Goal: Task Accomplishment & Management: Complete application form

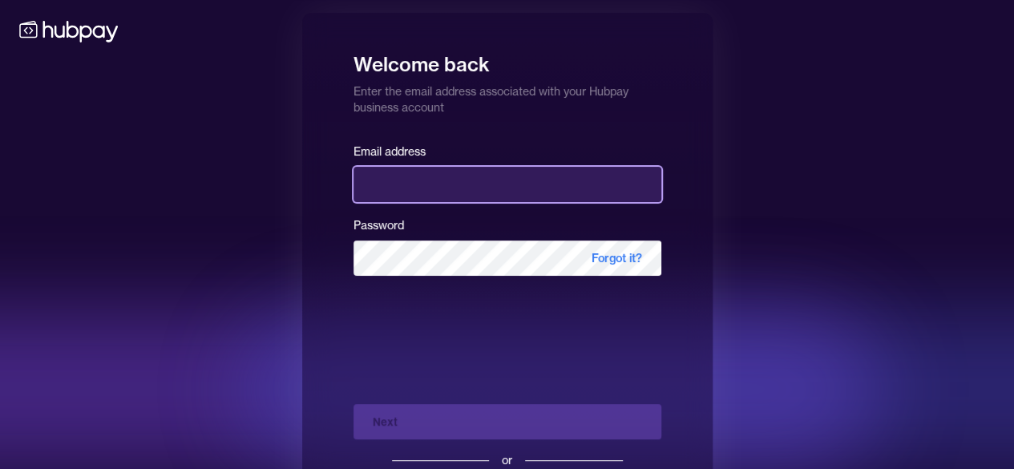
click at [401, 188] on input "email" at bounding box center [508, 184] width 308 height 35
type input "**********"
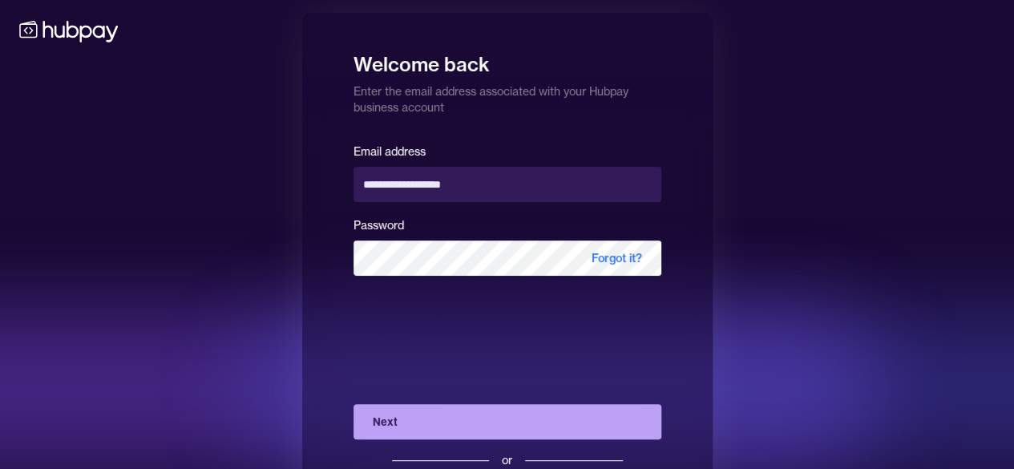
click at [428, 431] on button "Next" at bounding box center [508, 421] width 308 height 35
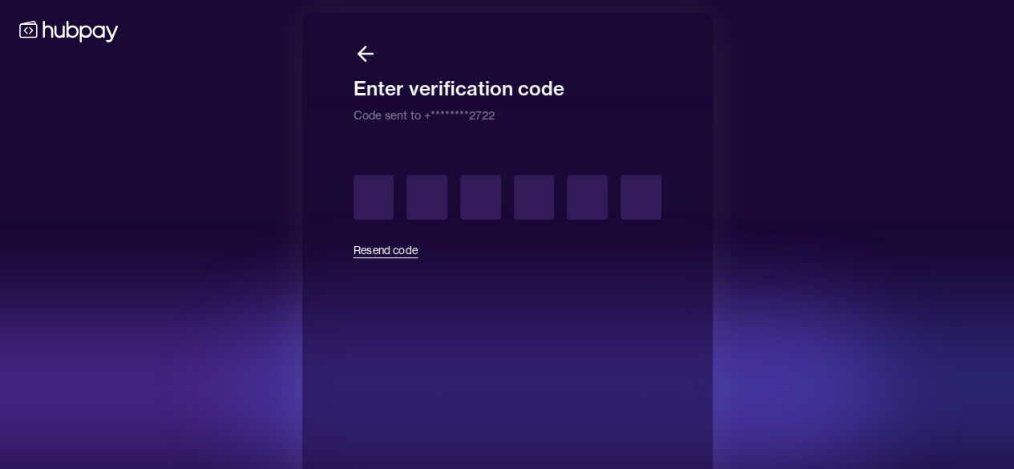
type input "*"
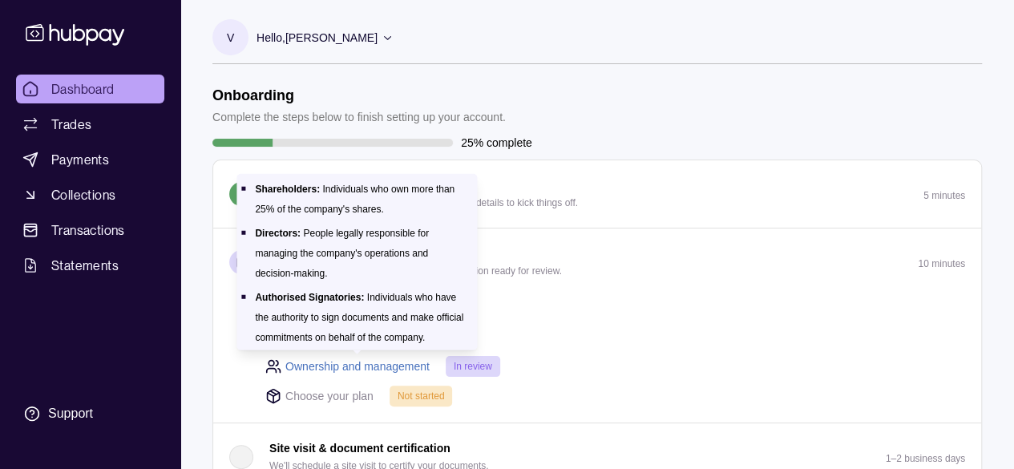
click at [394, 363] on link "Ownership and management" at bounding box center [357, 367] width 144 height 18
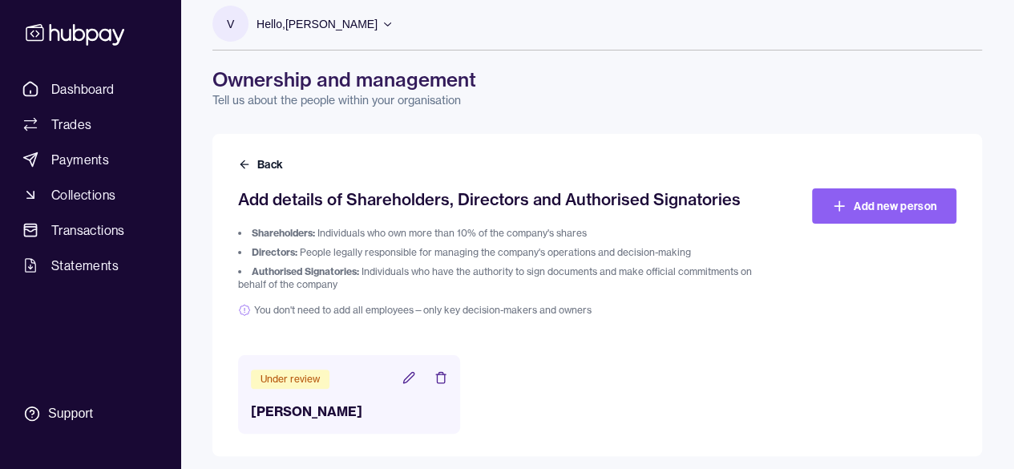
scroll to position [21, 0]
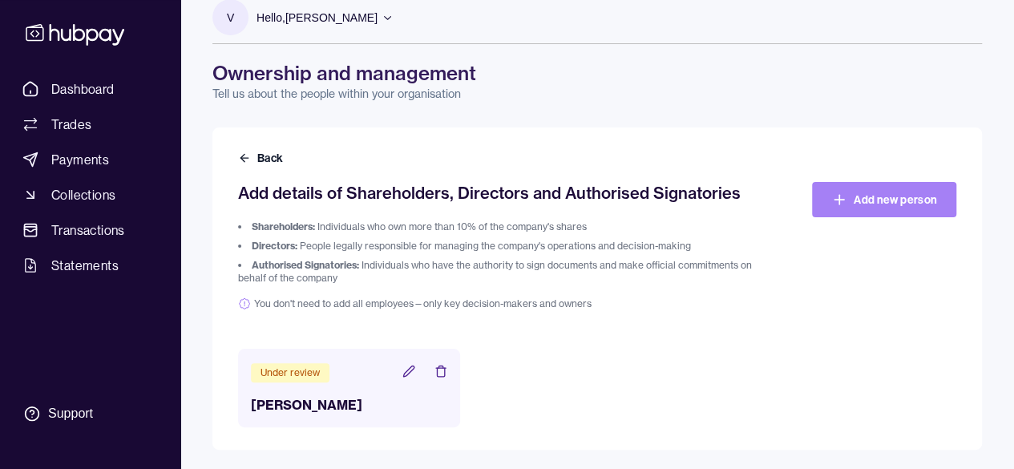
click at [874, 196] on link "Add new person" at bounding box center [884, 199] width 144 height 35
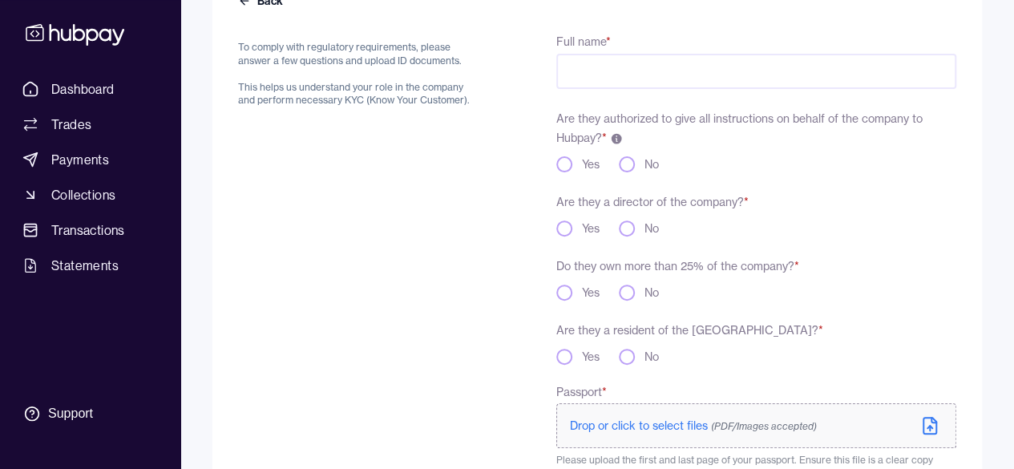
scroll to position [80, 0]
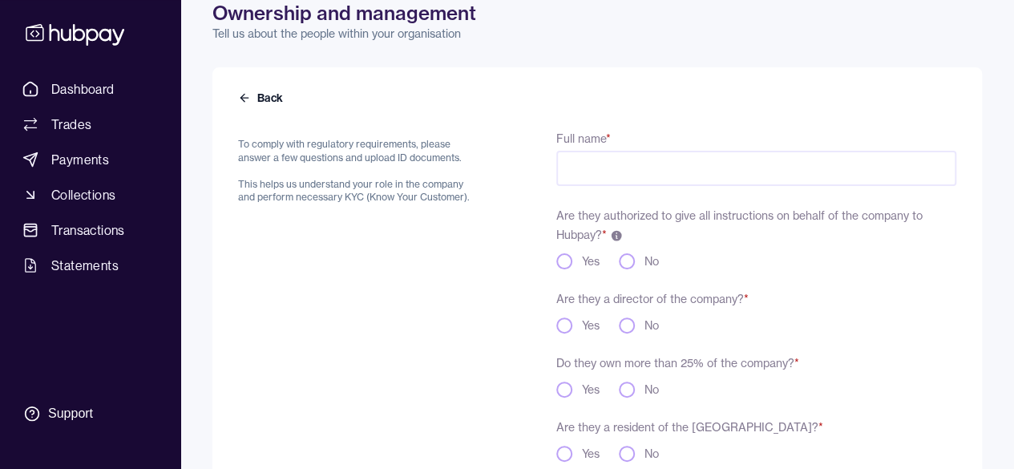
click at [633, 171] on input "Full name *" at bounding box center [756, 168] width 400 height 35
type input "**********"
click at [631, 261] on button "No" at bounding box center [627, 261] width 16 height 16
click at [569, 326] on button "Yes" at bounding box center [564, 326] width 16 height 16
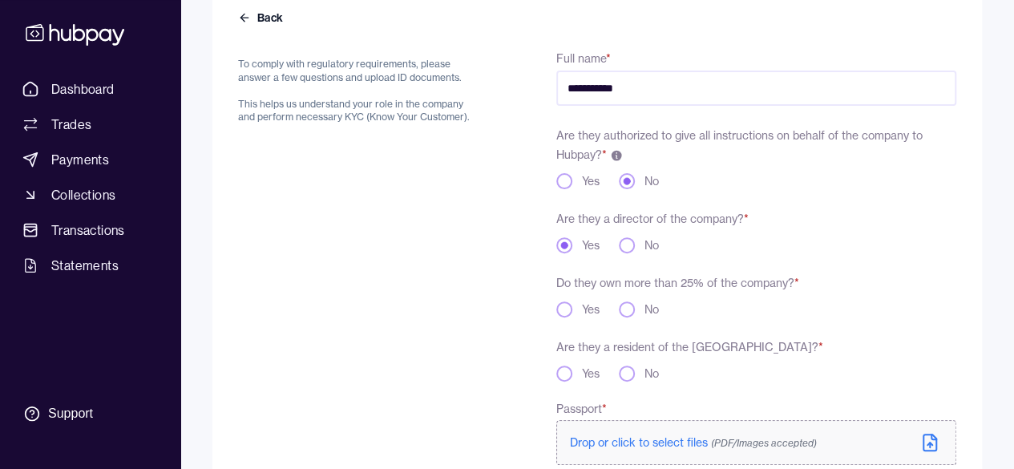
scroll to position [241, 0]
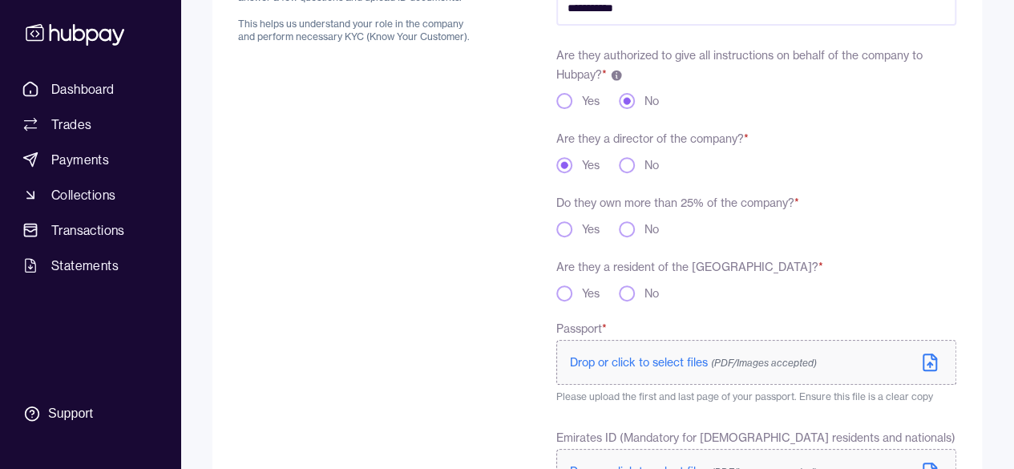
click at [626, 229] on button "No" at bounding box center [627, 229] width 16 height 16
click at [566, 233] on button "Yes" at bounding box center [564, 229] width 16 height 16
click at [568, 288] on button "Yes" at bounding box center [564, 293] width 16 height 16
click at [632, 168] on button "No" at bounding box center [627, 165] width 16 height 16
click at [564, 99] on button "Yes" at bounding box center [564, 101] width 16 height 16
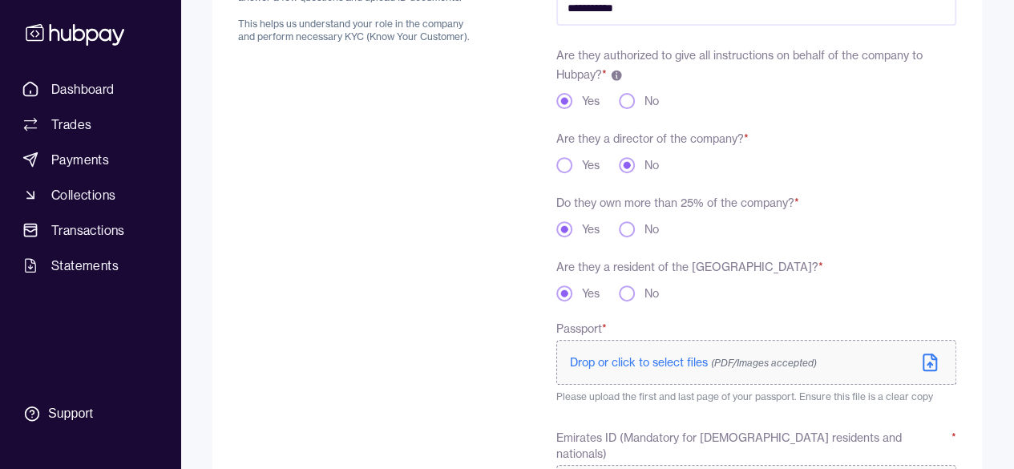
click at [626, 101] on button "No" at bounding box center [627, 101] width 16 height 16
click at [623, 230] on button "No" at bounding box center [627, 229] width 16 height 16
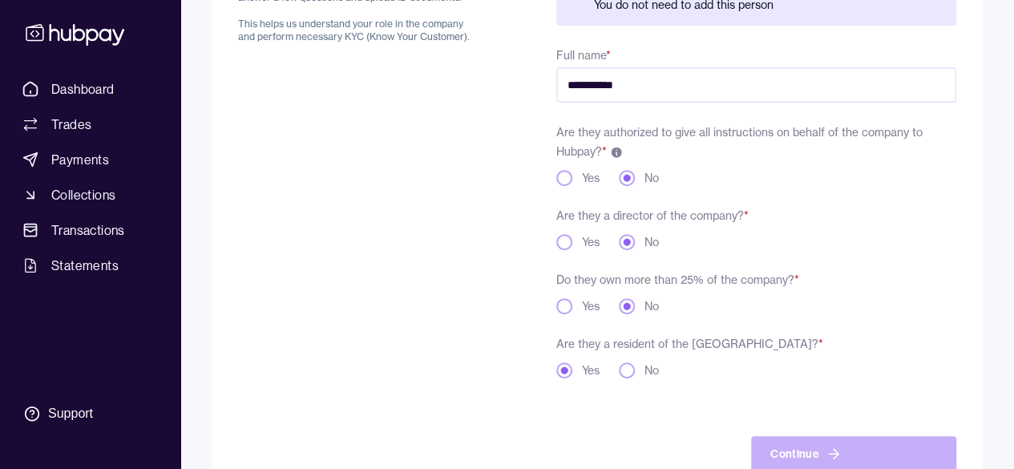
click at [563, 240] on button "Yes" at bounding box center [564, 242] width 16 height 16
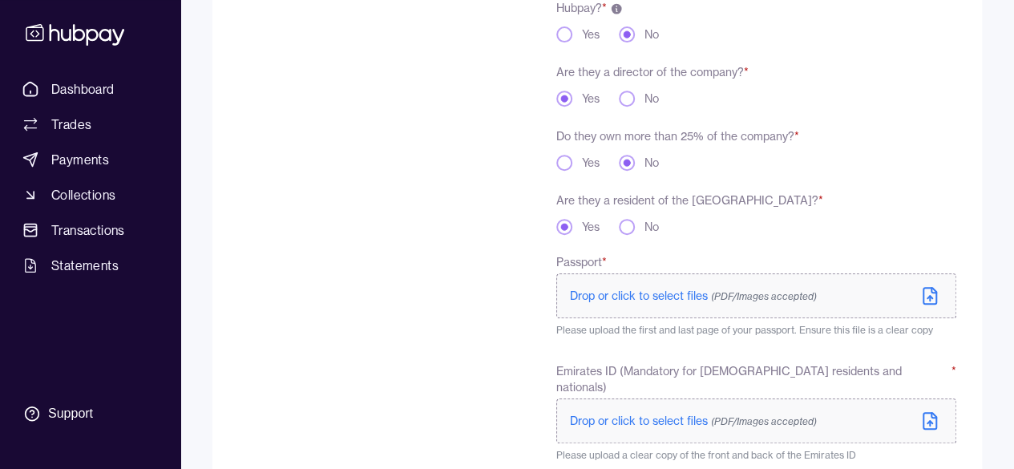
scroll to position [227, 0]
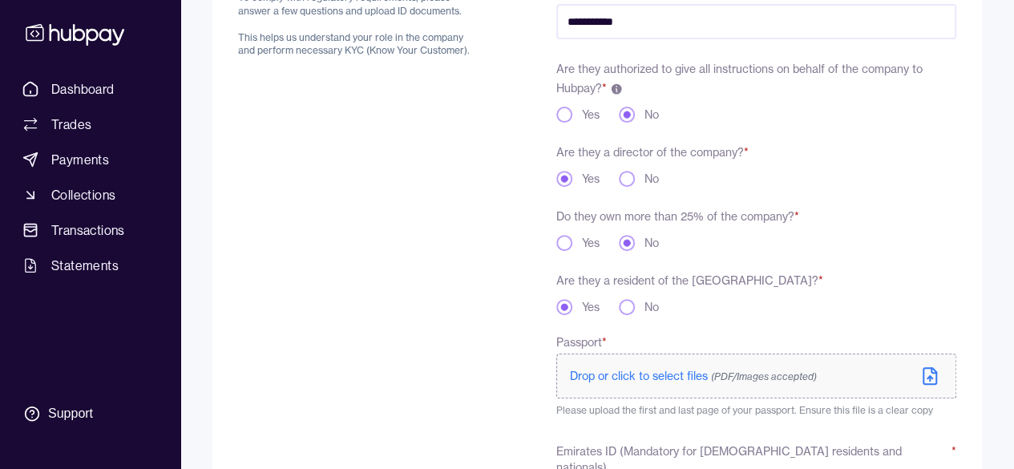
click at [630, 177] on button "No" at bounding box center [627, 179] width 16 height 16
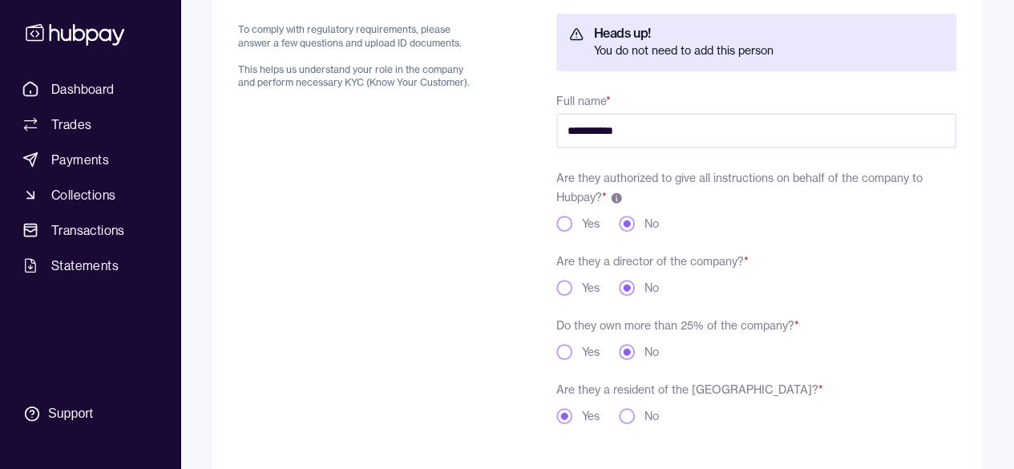
scroll to position [285, 0]
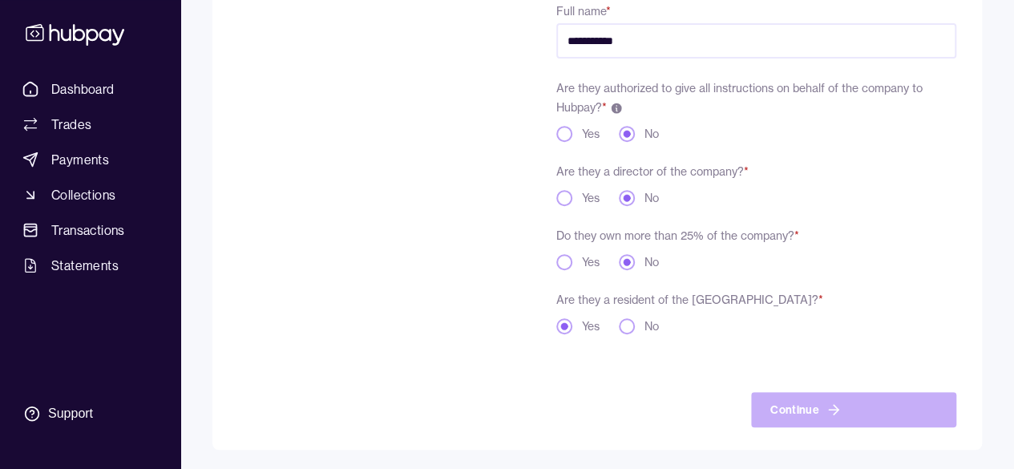
click at [564, 200] on button "Yes" at bounding box center [564, 198] width 16 height 16
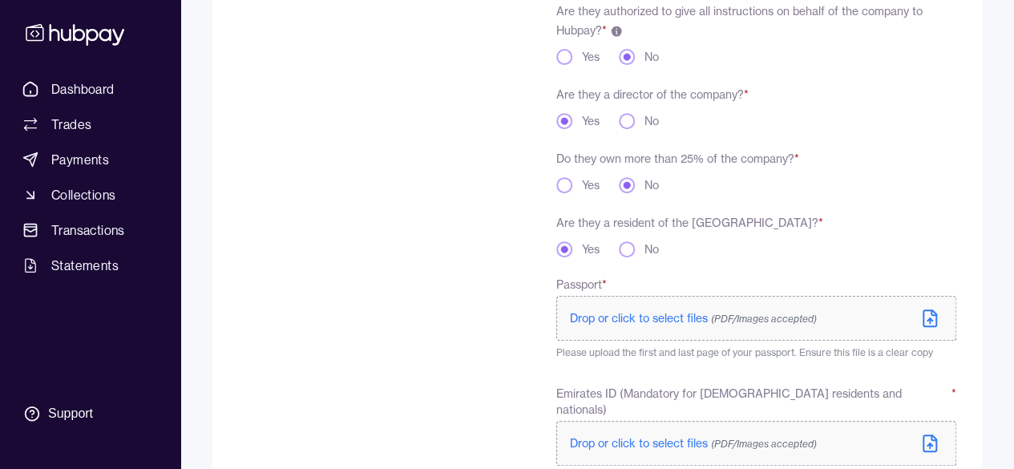
click at [556, 182] on button "Yes" at bounding box center [564, 185] width 16 height 16
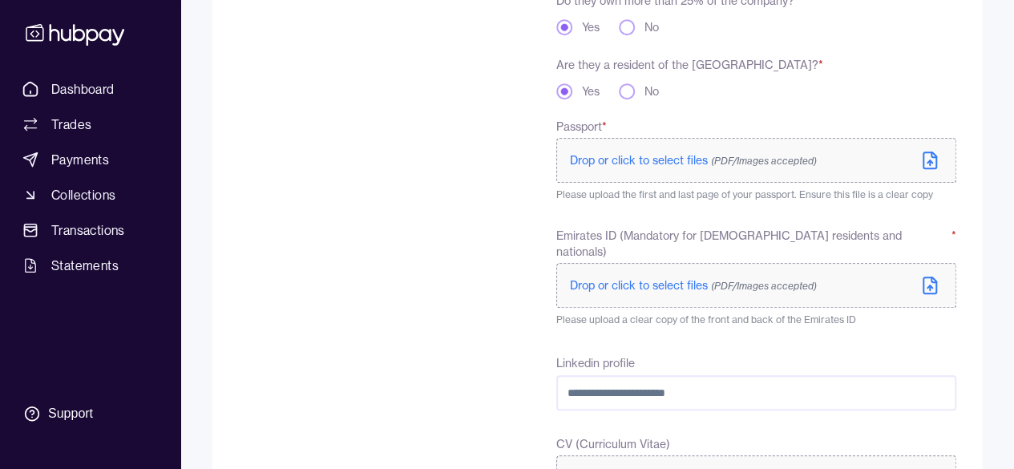
scroll to position [445, 0]
click at [646, 156] on span "Drop or click to select files (PDF/Images accepted)" at bounding box center [693, 158] width 247 height 14
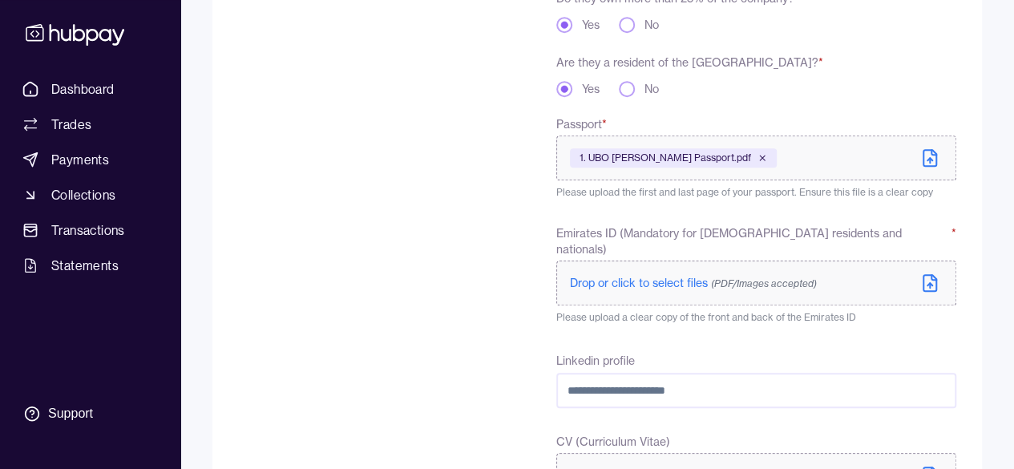
click at [690, 276] on span "Drop or click to select files (PDF/Images accepted)" at bounding box center [693, 283] width 247 height 14
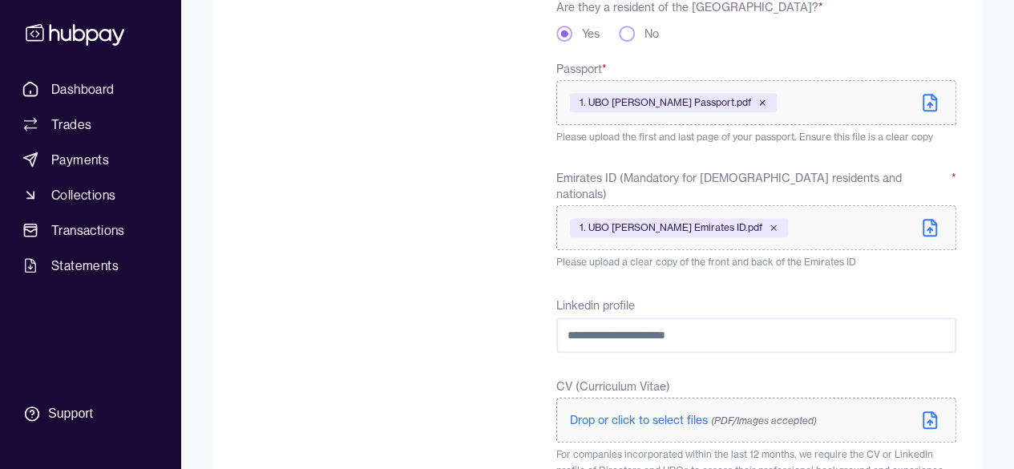
scroll to position [525, 0]
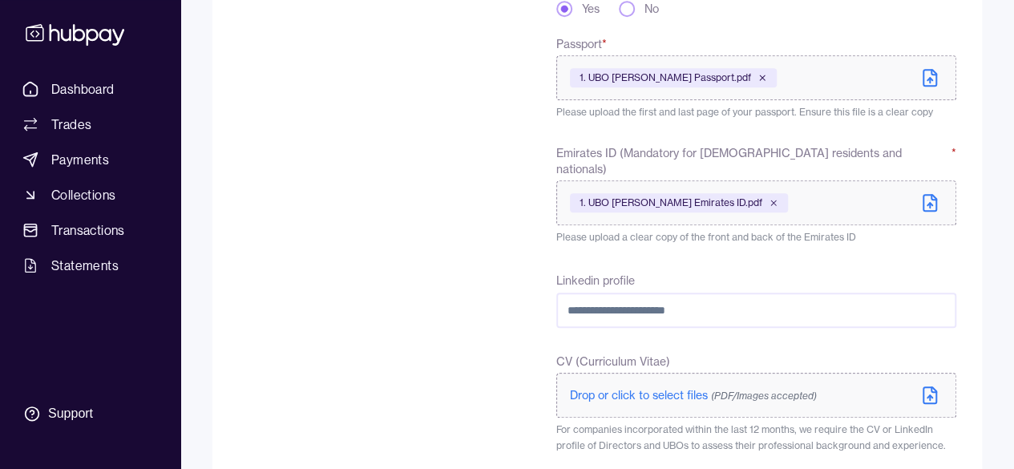
click at [688, 293] on input "Linkedin profile" at bounding box center [756, 310] width 400 height 35
paste input "**********"
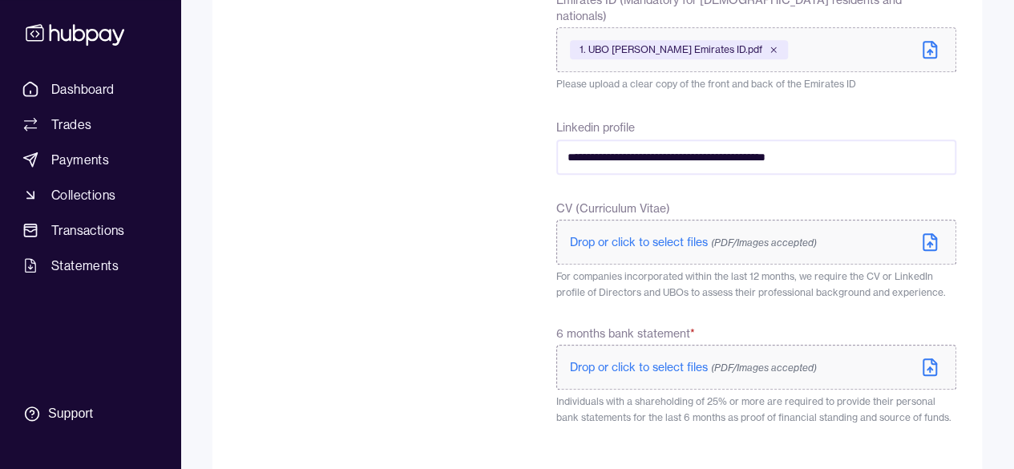
scroll to position [686, 0]
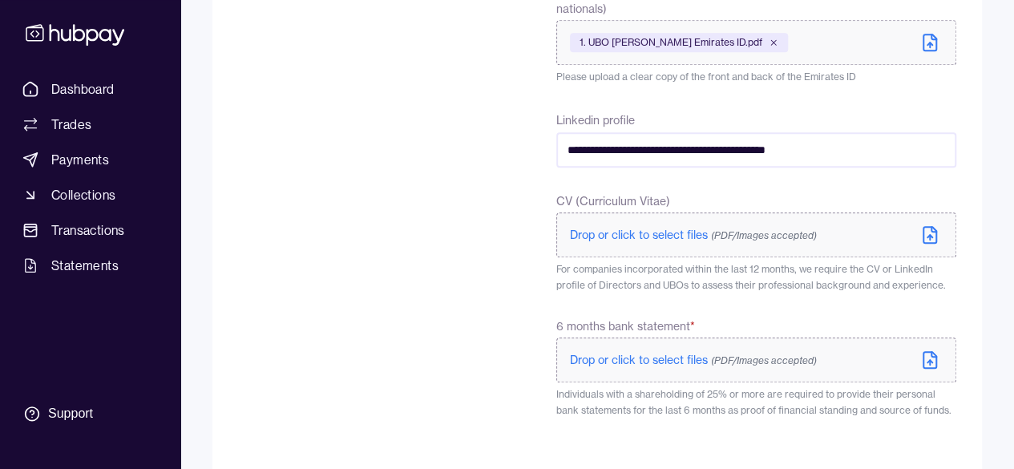
type input "**********"
click at [638, 228] on span "Drop or click to select files (PDF/Images accepted)" at bounding box center [693, 235] width 247 height 14
click at [665, 353] on span "Drop or click to select files (PDF/Images accepted)" at bounding box center [693, 360] width 247 height 14
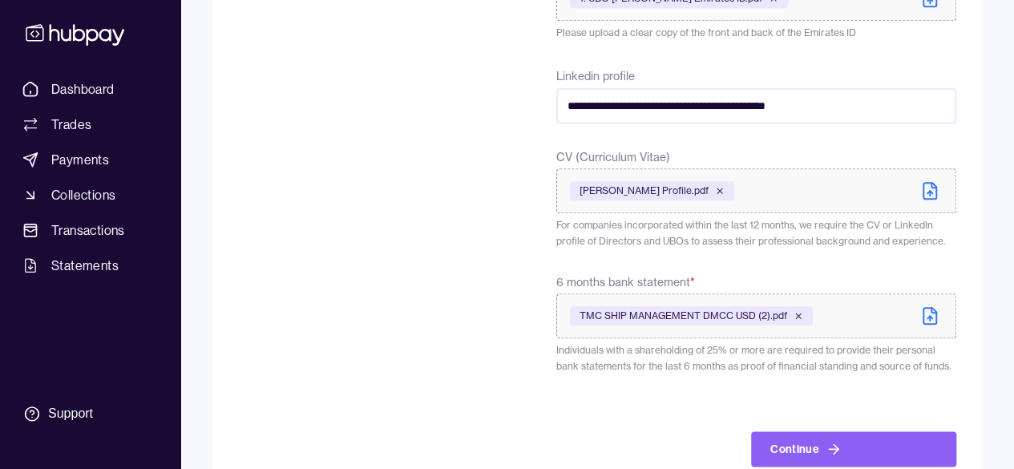
scroll to position [753, 0]
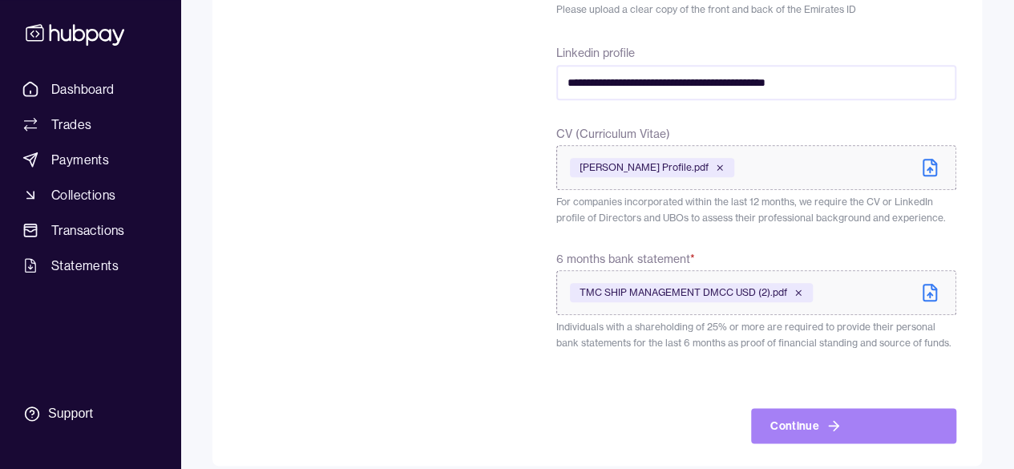
click at [866, 419] on button "Continue" at bounding box center [853, 425] width 205 height 35
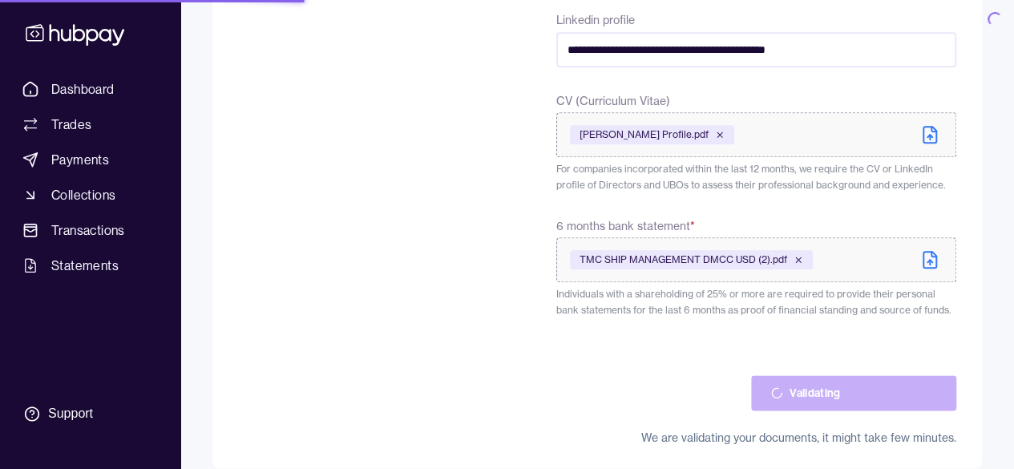
scroll to position [788, 0]
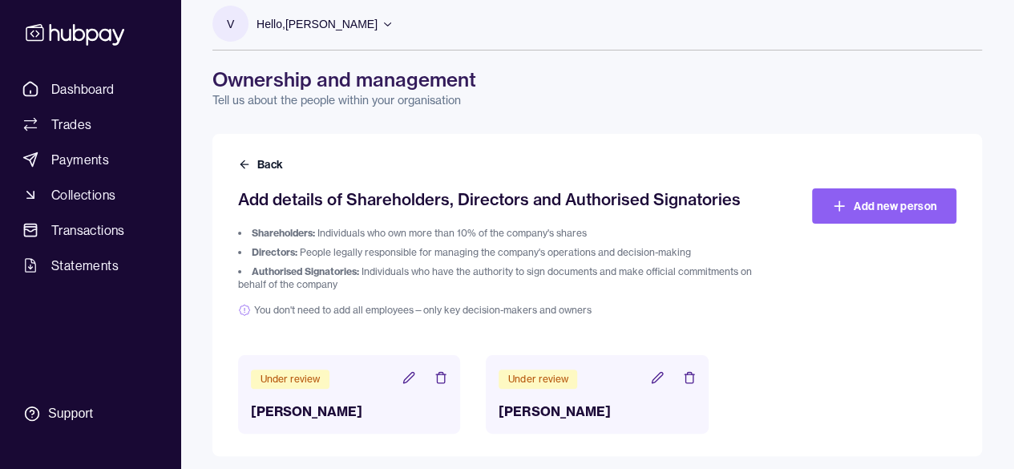
scroll to position [21, 0]
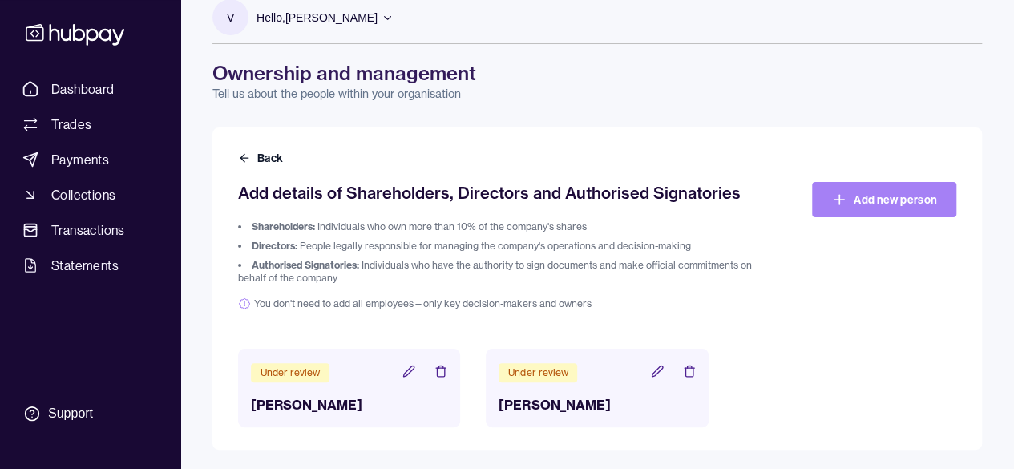
click at [877, 192] on link "Add new person" at bounding box center [884, 199] width 144 height 35
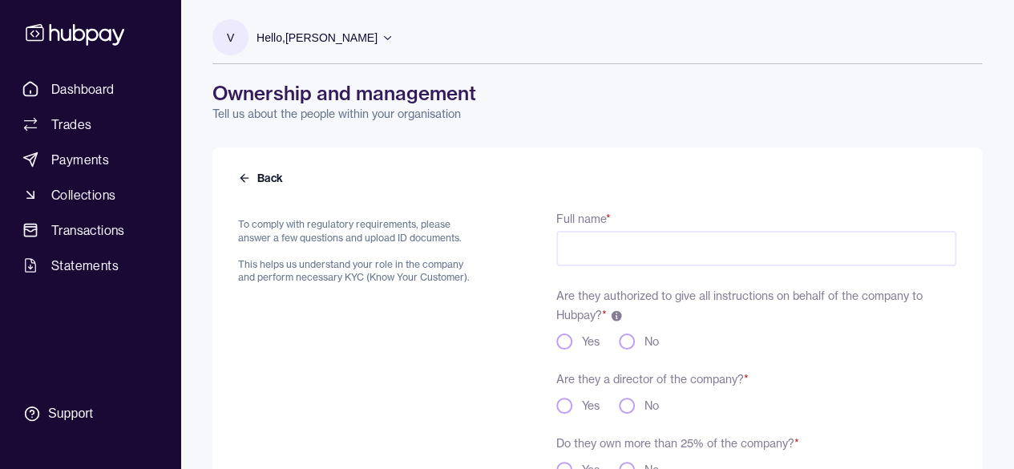
drag, startPoint x: 694, startPoint y: 237, endPoint x: 706, endPoint y: 252, distance: 19.4
click at [694, 237] on input "Full name *" at bounding box center [756, 248] width 400 height 35
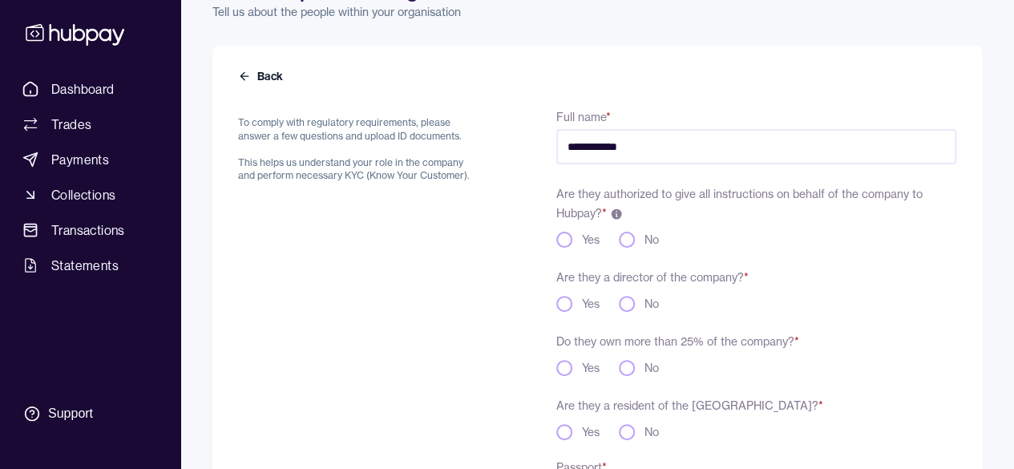
scroll to position [160, 0]
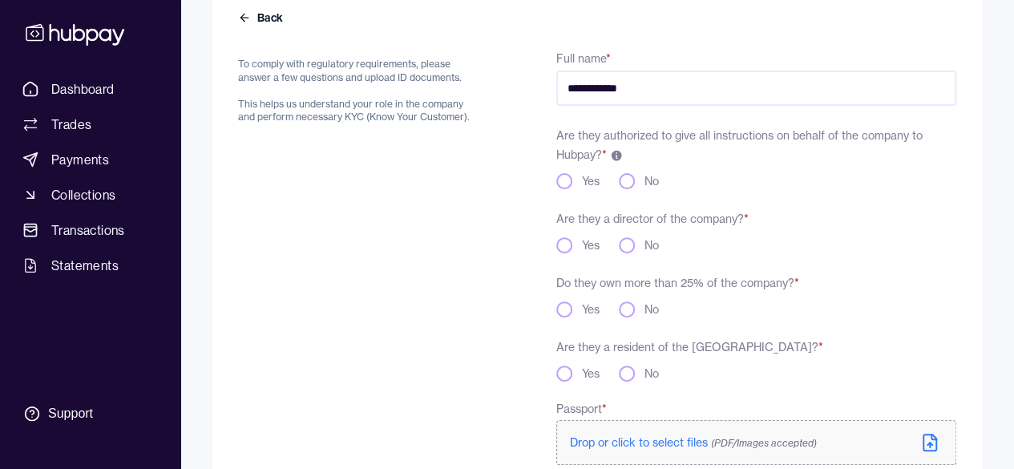
type input "**********"
click at [627, 178] on button "No" at bounding box center [627, 181] width 16 height 16
click at [569, 246] on button "Yes" at bounding box center [564, 245] width 16 height 16
click at [630, 241] on button "No" at bounding box center [627, 245] width 16 height 16
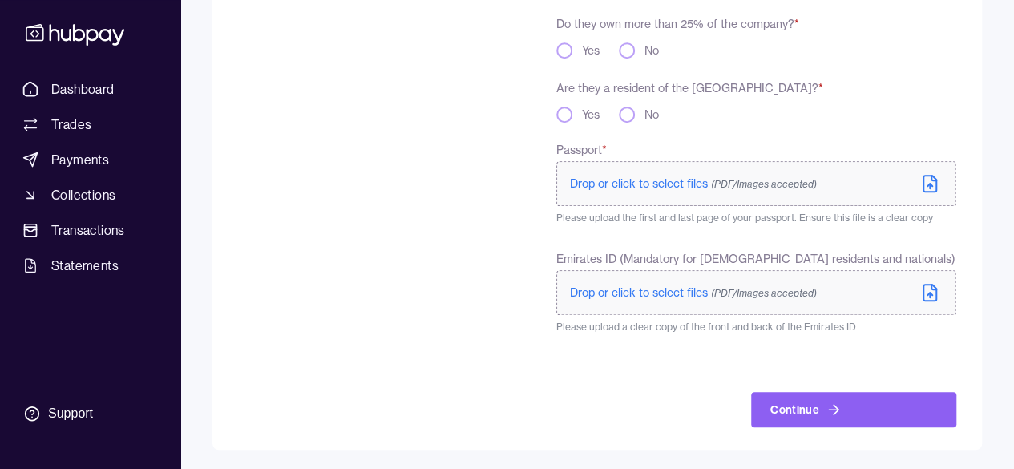
scroll to position [259, 0]
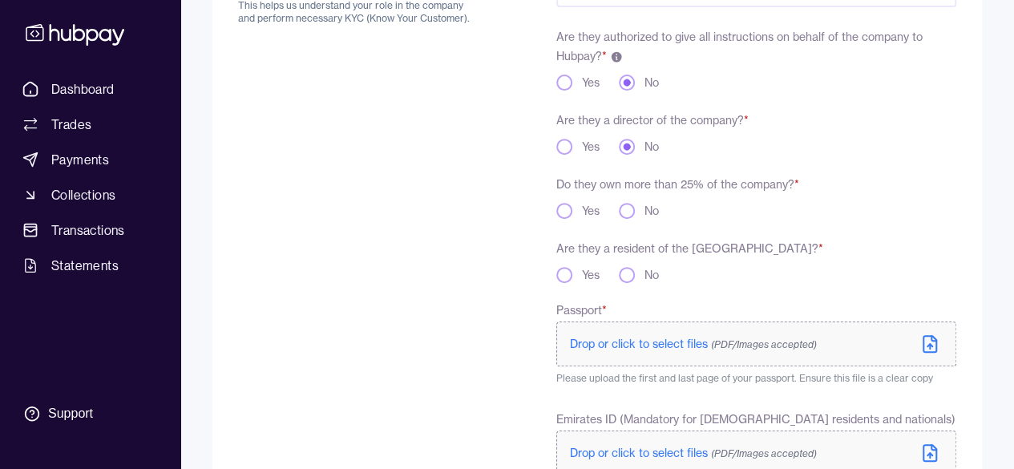
click at [630, 212] on button "No" at bounding box center [627, 211] width 16 height 16
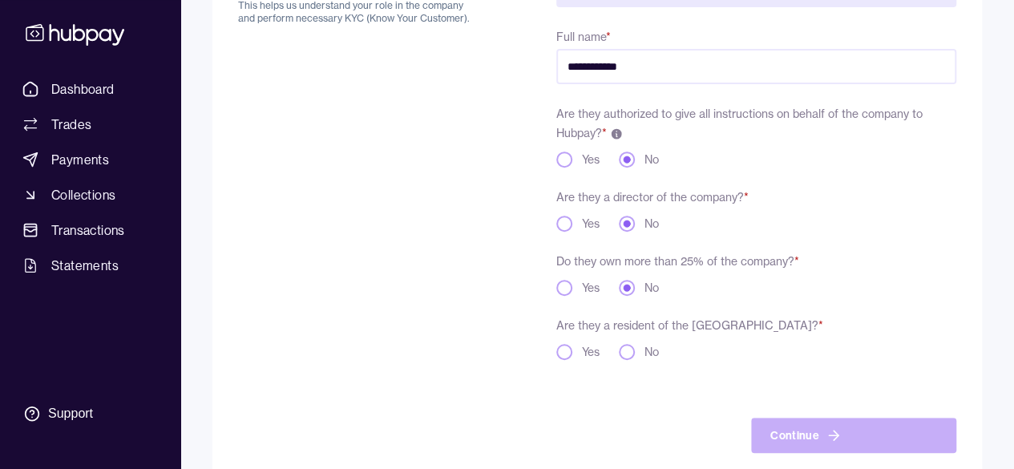
click at [558, 217] on button "Yes" at bounding box center [564, 224] width 16 height 16
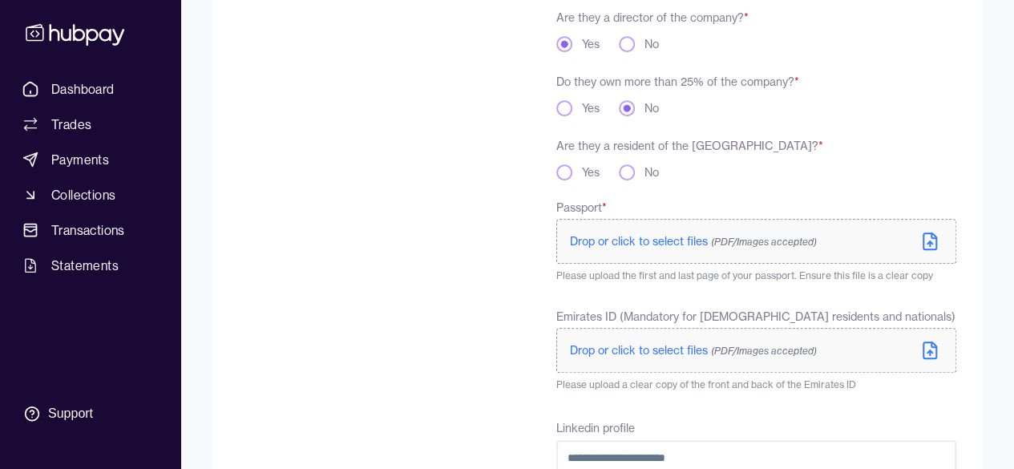
scroll to position [339, 0]
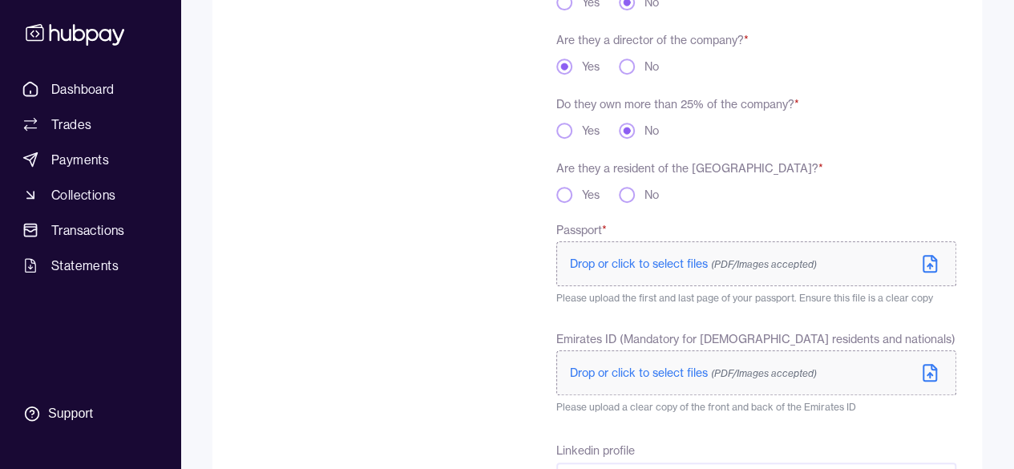
click at [561, 192] on button "Yes" at bounding box center [564, 195] width 16 height 16
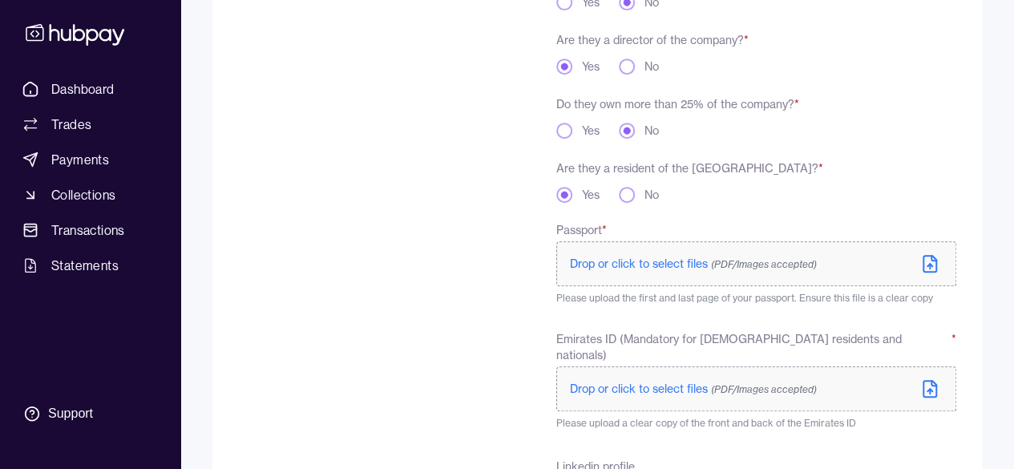
click at [691, 271] on p "Drop or click to select files (PDF/Images accepted)" at bounding box center [693, 264] width 247 height 16
click at [672, 381] on p "Drop or click to select files (PDF/Images accepted)" at bounding box center [693, 389] width 247 height 16
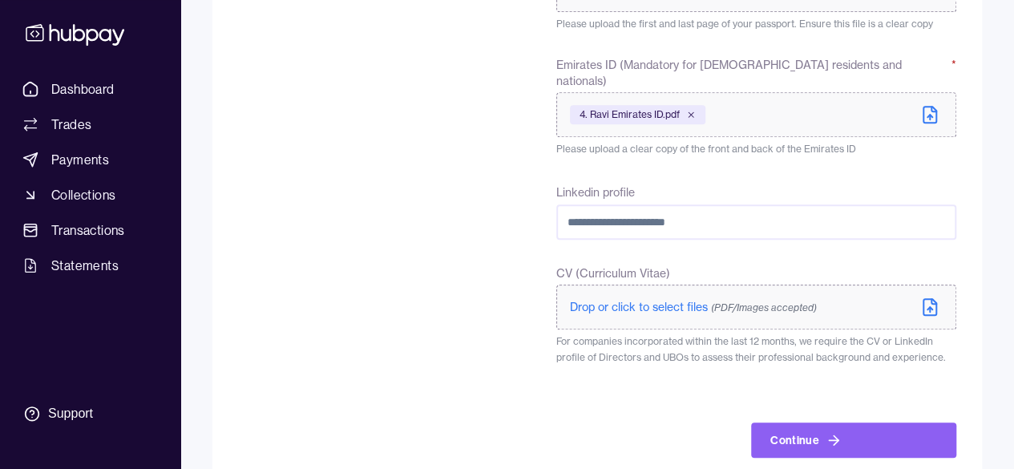
scroll to position [628, 0]
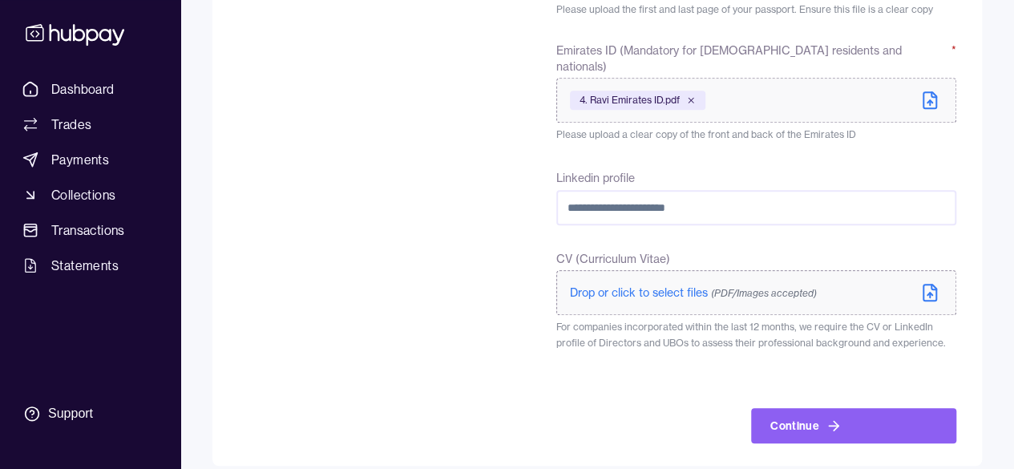
click at [601, 196] on input "Linkedin profile" at bounding box center [756, 207] width 400 height 35
paste input "**********"
type input "**********"
click at [685, 285] on span "Drop or click to select files (PDF/Images accepted)" at bounding box center [693, 292] width 247 height 14
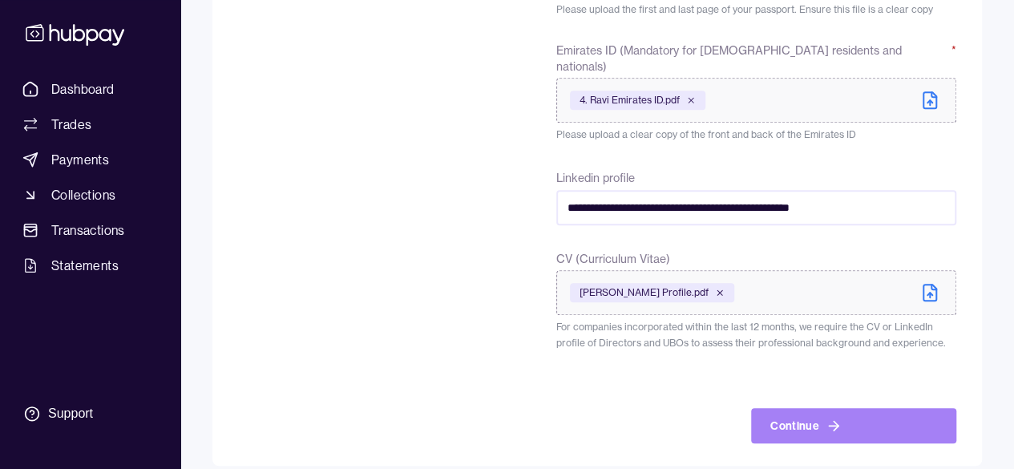
click at [855, 409] on button "Continue" at bounding box center [853, 425] width 205 height 35
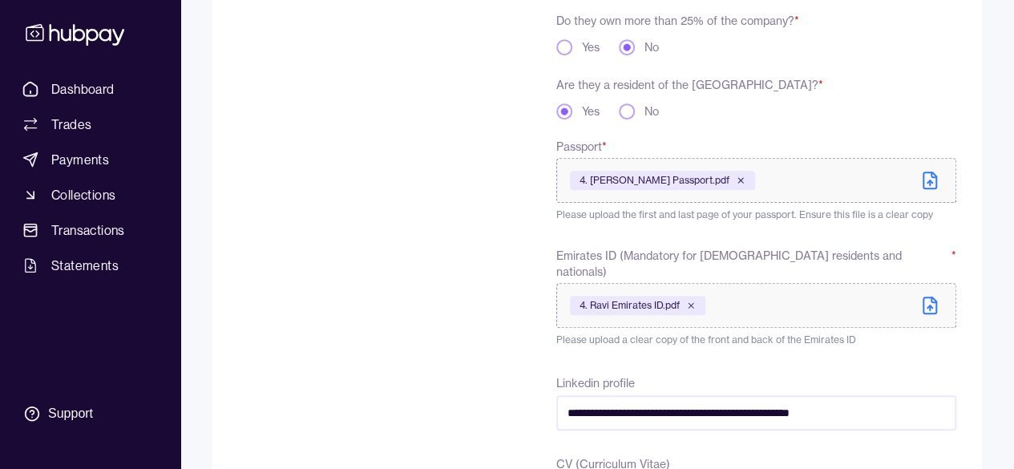
scroll to position [262, 0]
